Goal: Check status: Check status

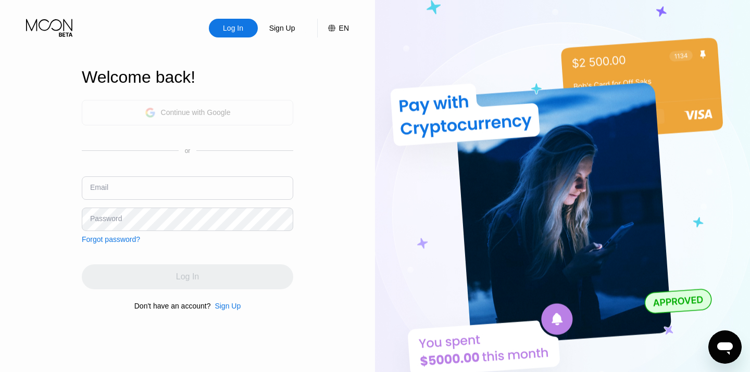
click at [206, 116] on div "Continue with Google" at bounding box center [196, 112] width 70 height 8
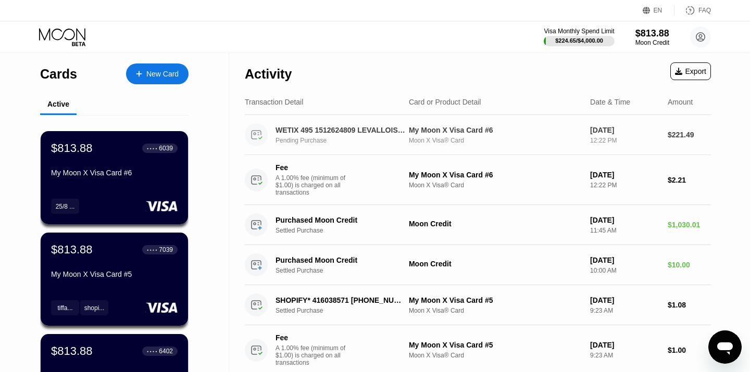
click at [386, 136] on div "WETIX 495 1512624809 LEVALLOIS PERFR Pending Purchase" at bounding box center [346, 135] width 140 height 18
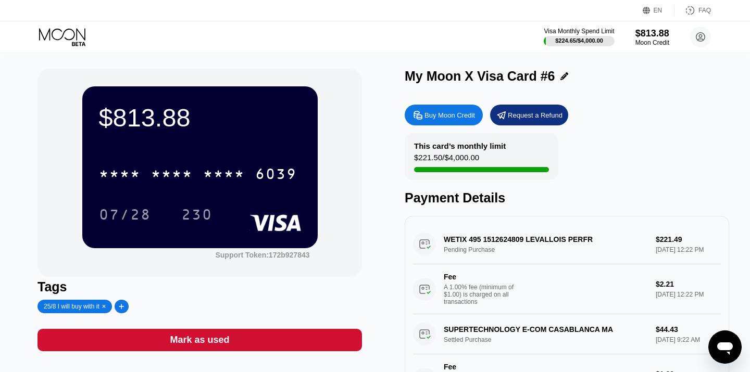
click at [566, 251] on div "WETIX 495 1512624809 LEVALLOIS PERFR Pending Purchase $221.49 Sep 25, 2025 12:2…" at bounding box center [567, 270] width 308 height 90
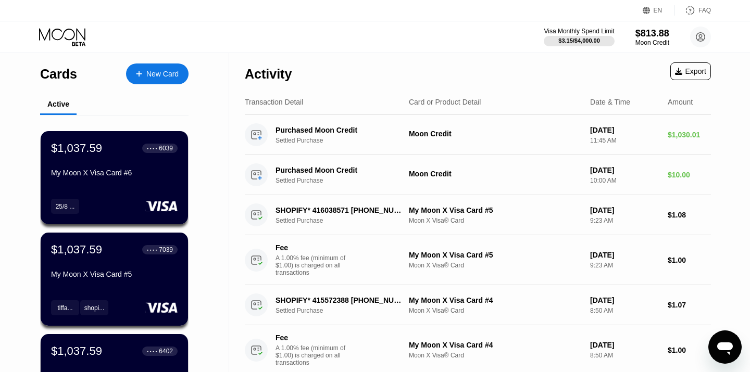
click at [71, 38] on icon at bounding box center [63, 37] width 48 height 18
